Goal: Task Accomplishment & Management: Use online tool/utility

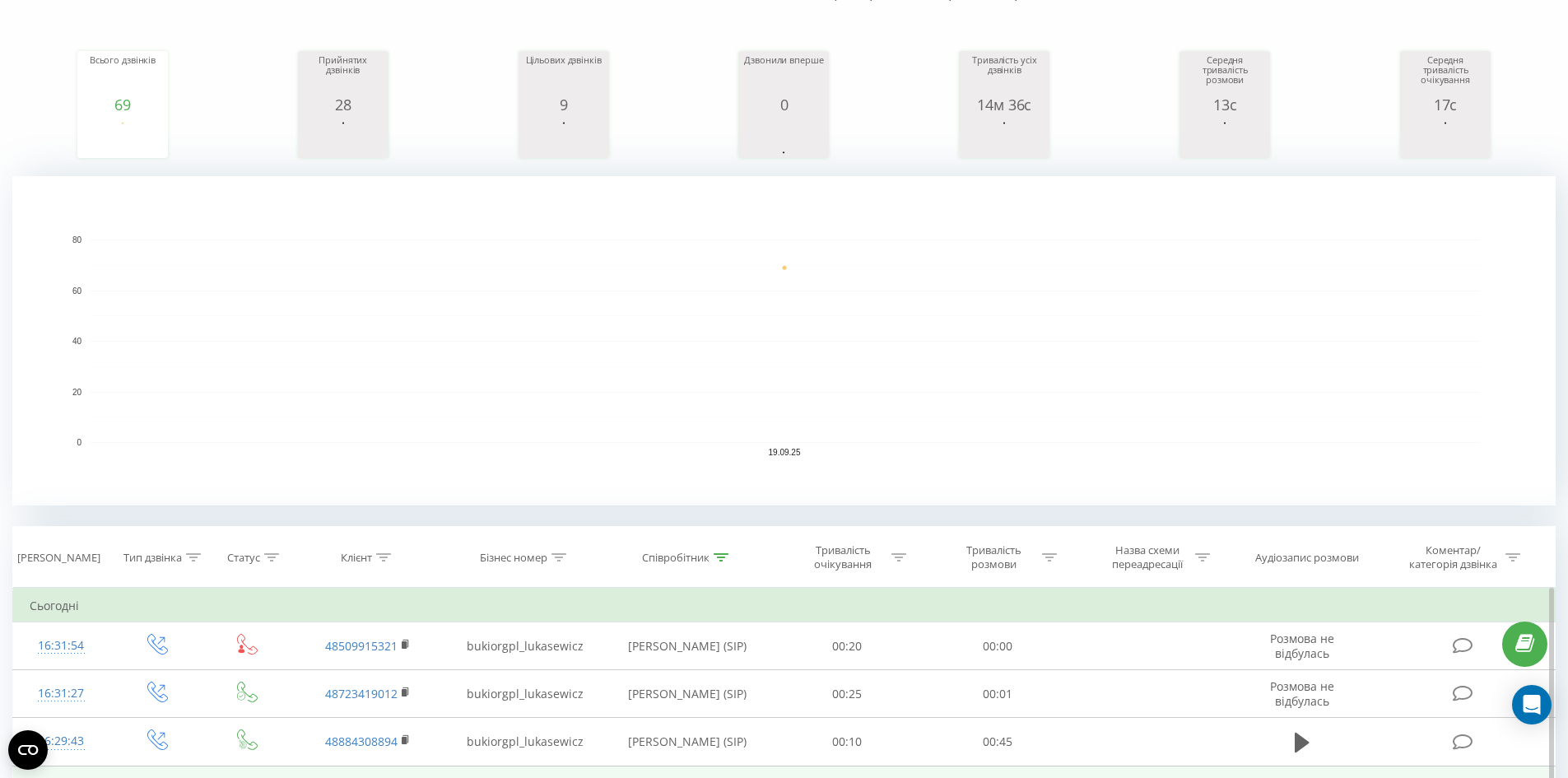
scroll to position [494, 0]
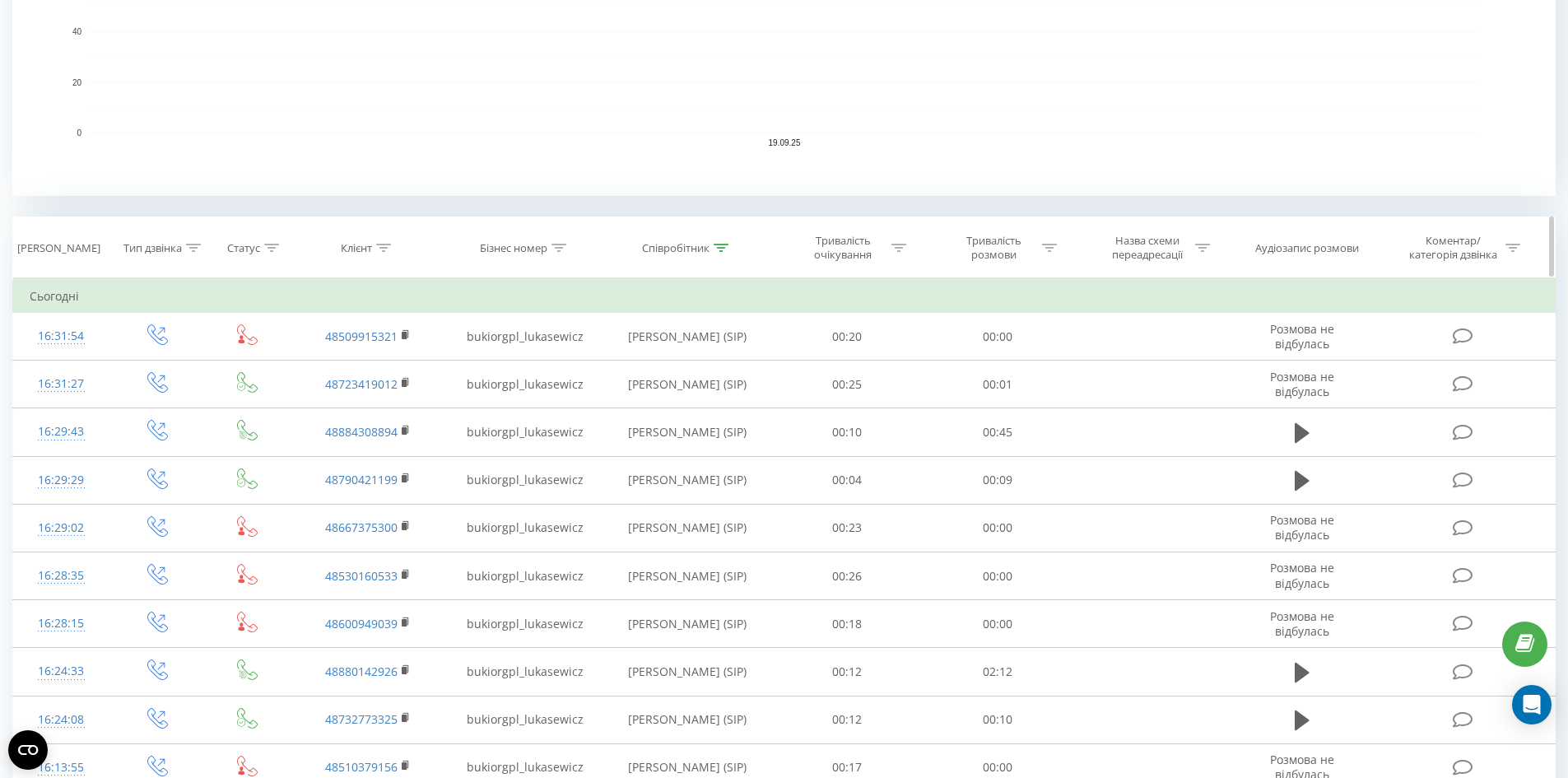
click at [728, 252] on div at bounding box center [721, 248] width 15 height 14
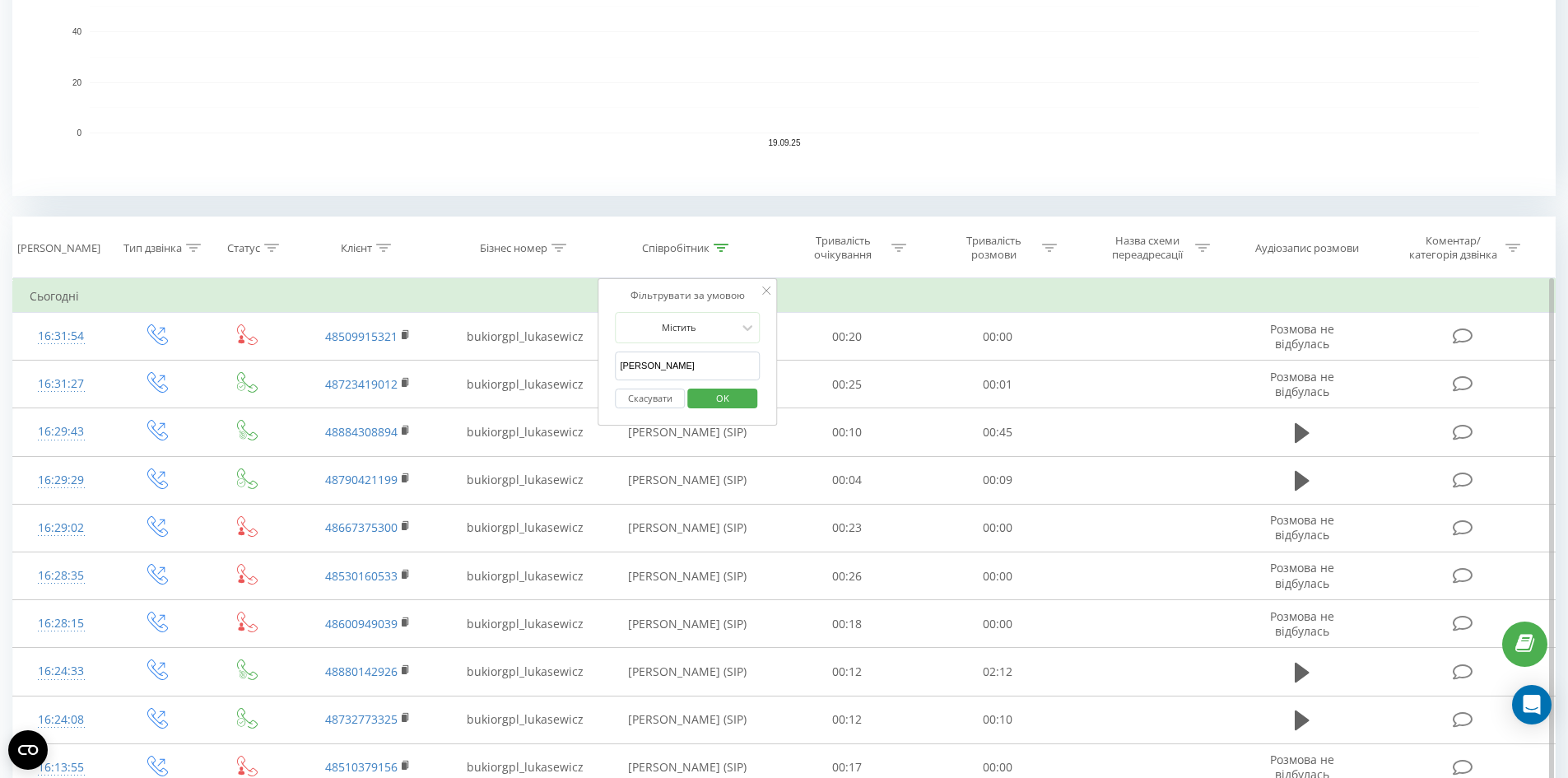
drag, startPoint x: 624, startPoint y: 369, endPoint x: 598, endPoint y: 372, distance: 26.2
click at [598, 372] on div "Фільтрувати за умовою Містить тетяна Скасувати OK" at bounding box center [686, 352] width 179 height 148
click at [708, 401] on span "OK" at bounding box center [722, 398] width 46 height 26
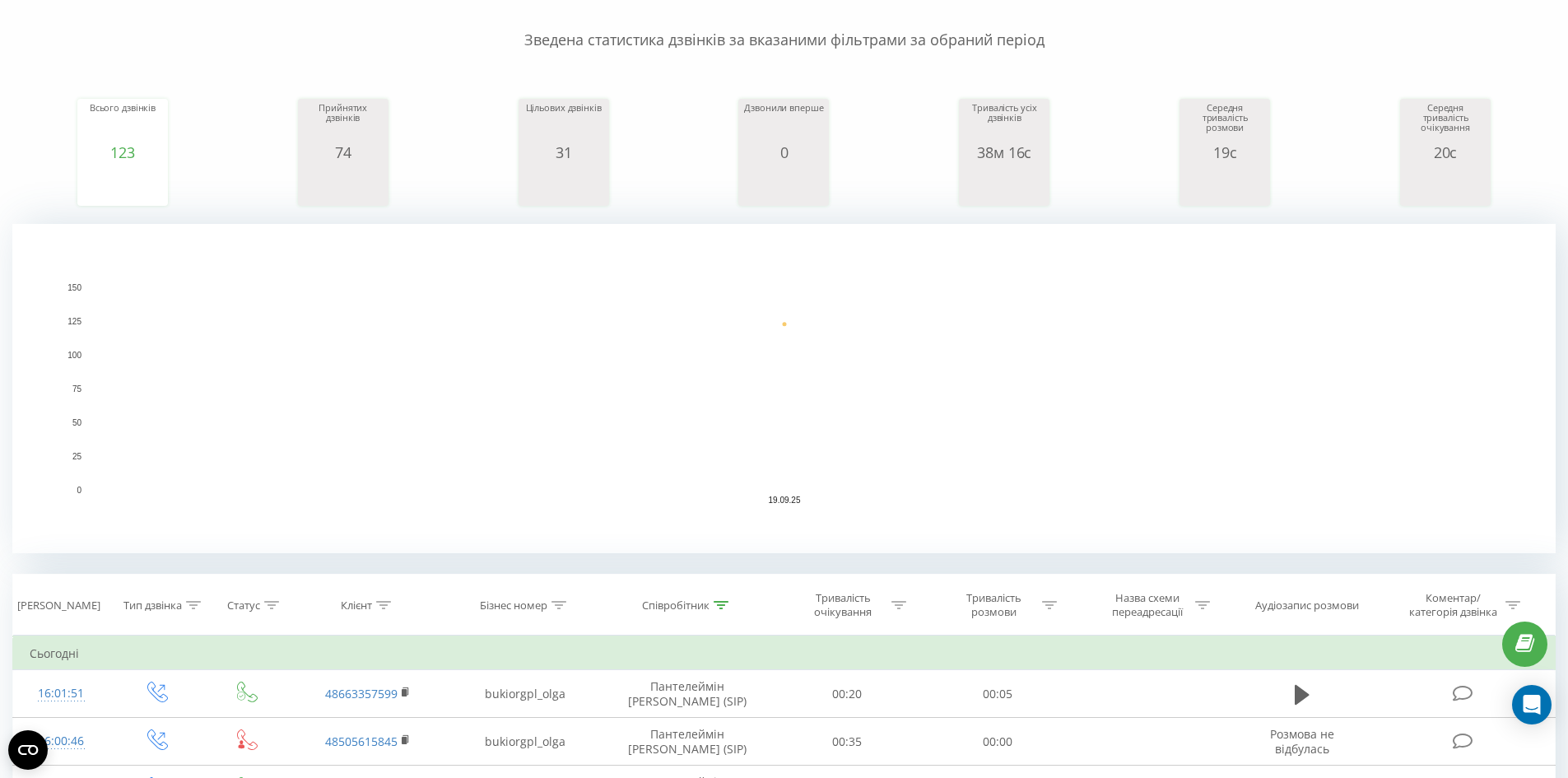
scroll to position [247, 0]
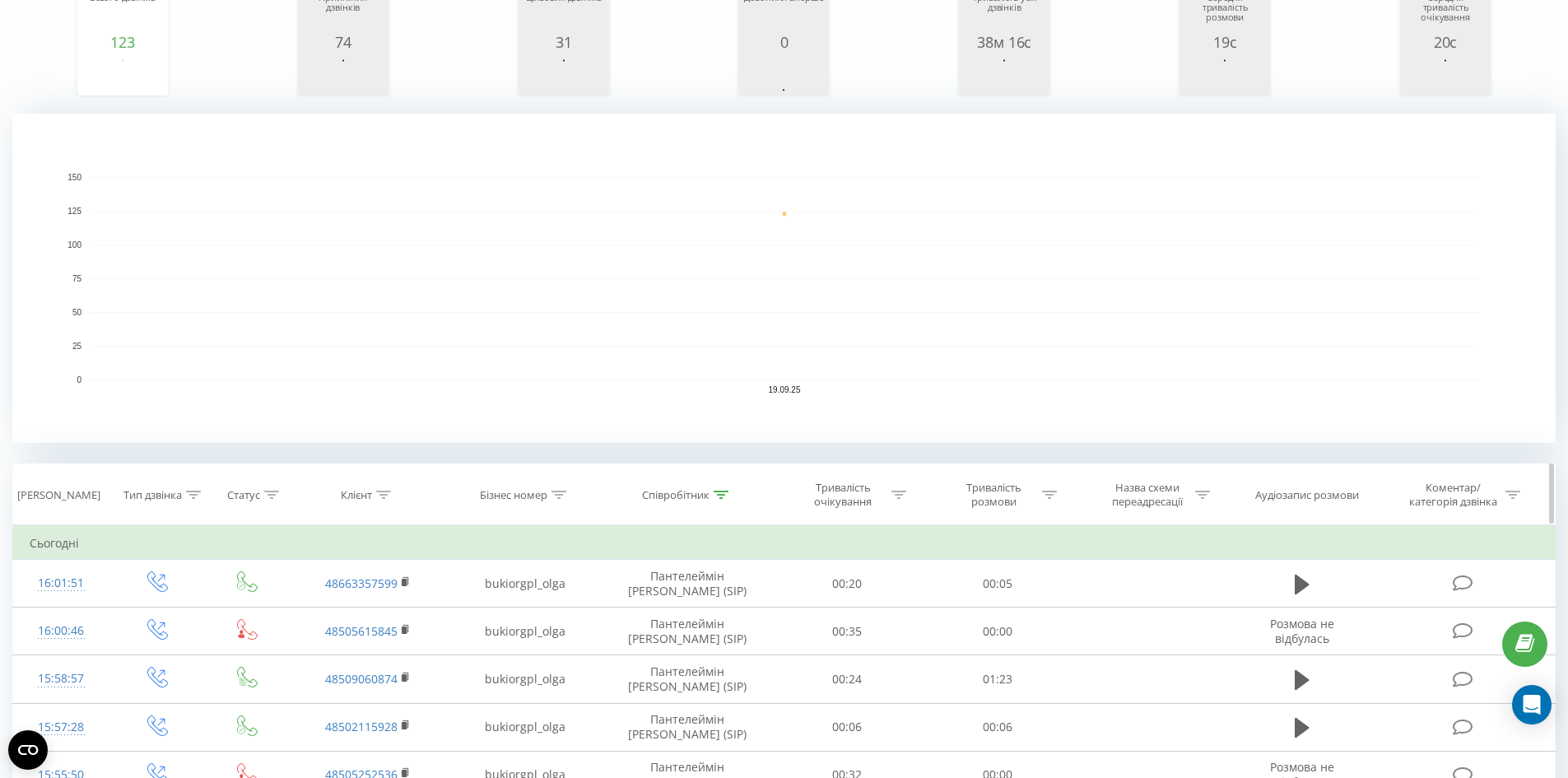
click at [720, 493] on icon at bounding box center [721, 494] width 15 height 8
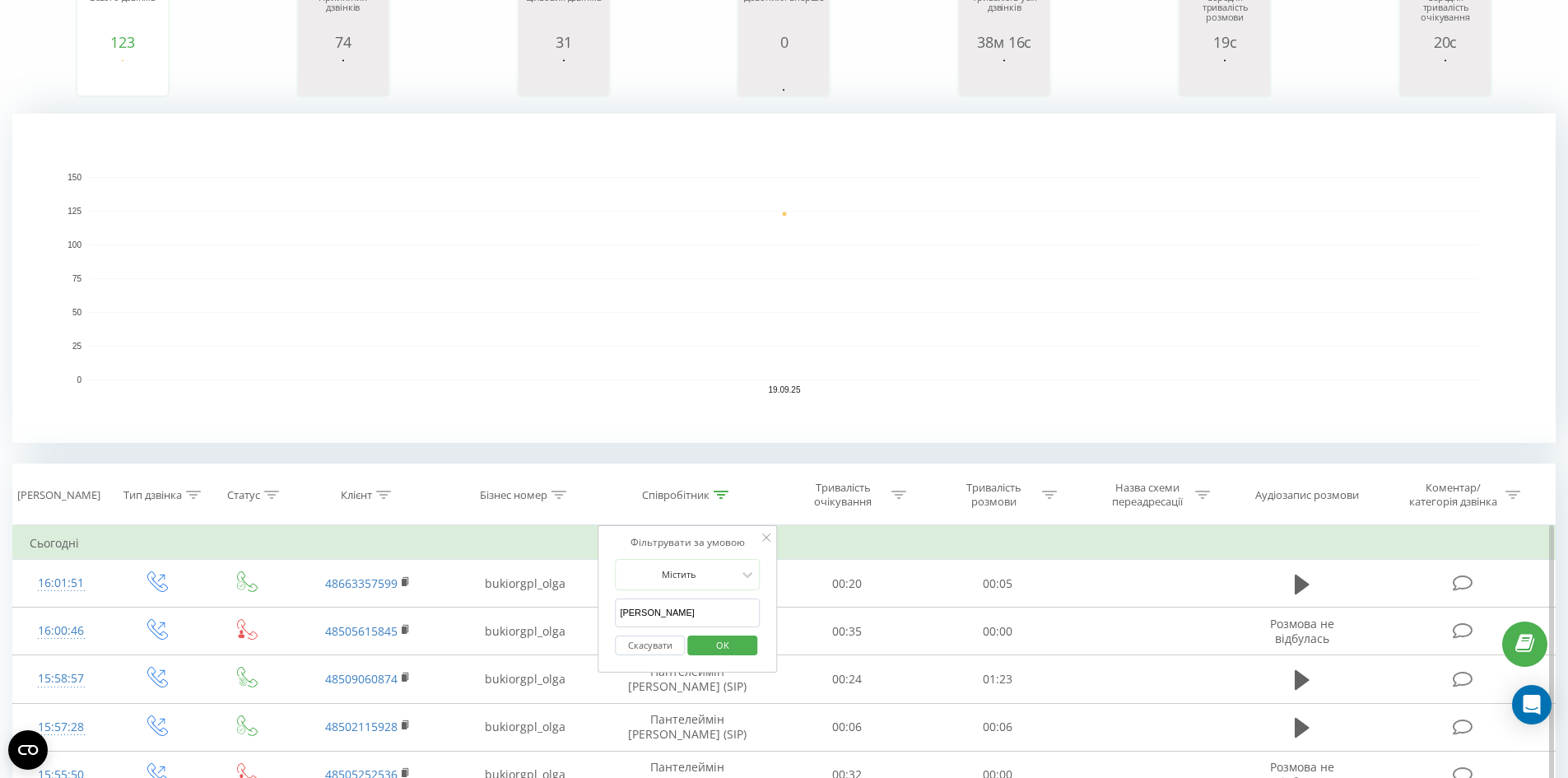
drag, startPoint x: 679, startPoint y: 609, endPoint x: 597, endPoint y: 613, distance: 82.1
click at [597, 613] on div "Фільтрувати за умовою Містить ольга Скасувати OK" at bounding box center [686, 598] width 179 height 148
type input "[PERSON_NAME]"
click at [734, 644] on span "OK" at bounding box center [722, 646] width 46 height 26
